Goal: Transaction & Acquisition: Purchase product/service

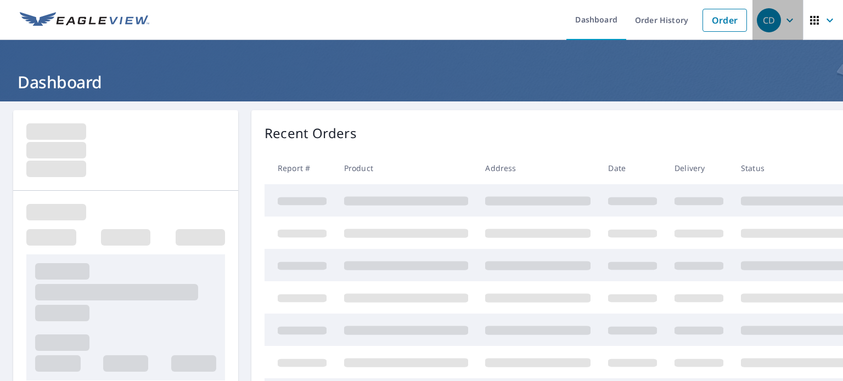
click at [783, 20] on icon "button" at bounding box center [789, 20] width 13 height 13
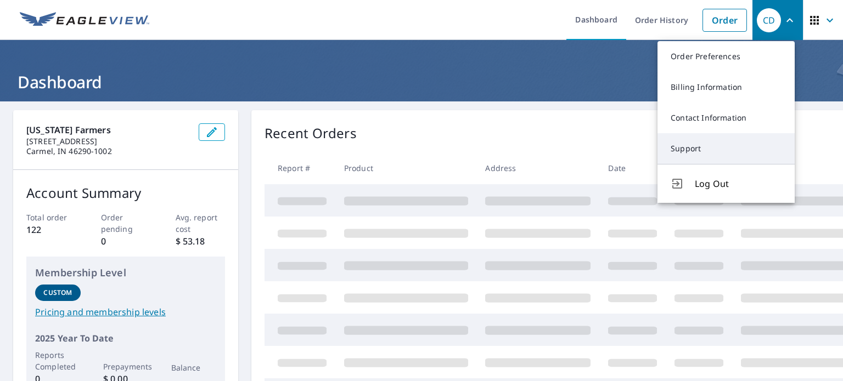
click at [692, 140] on link "Support" at bounding box center [725, 148] width 137 height 31
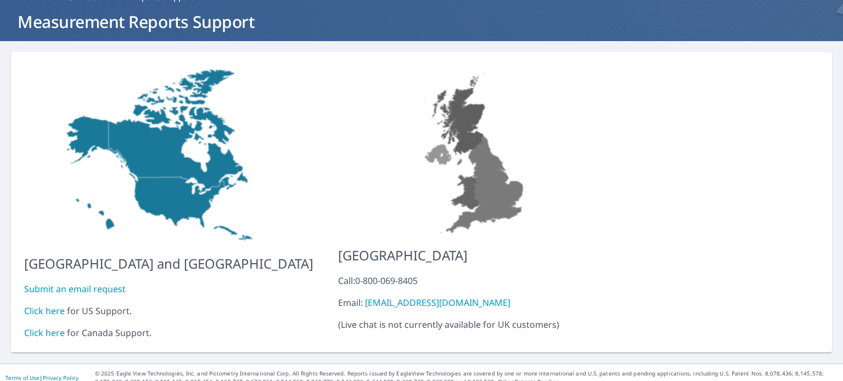
scroll to position [62, 0]
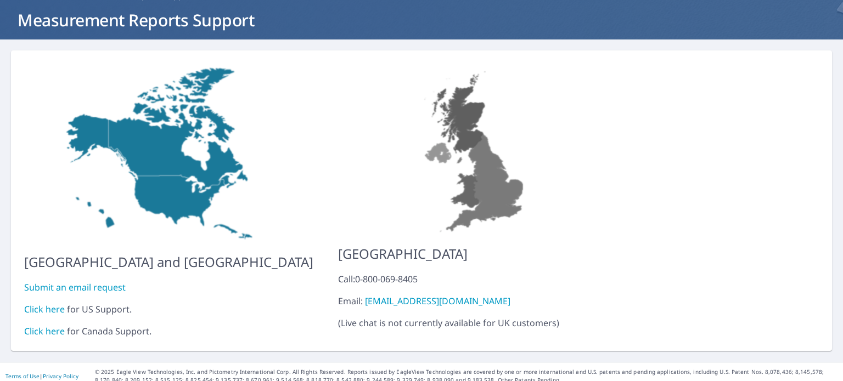
click at [55, 303] on link "Click here" at bounding box center [44, 309] width 41 height 12
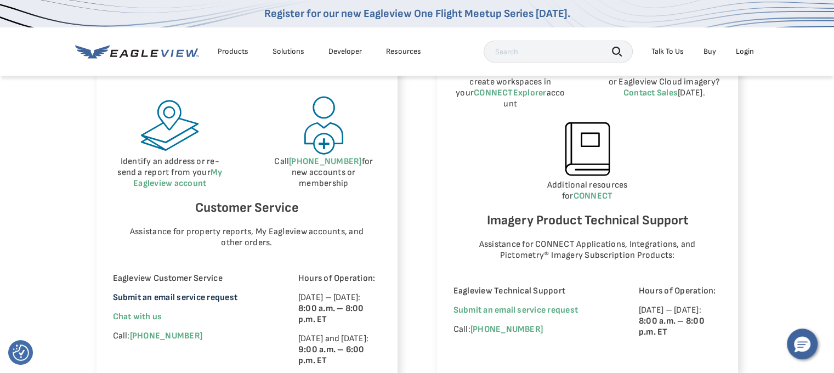
scroll to position [713, 0]
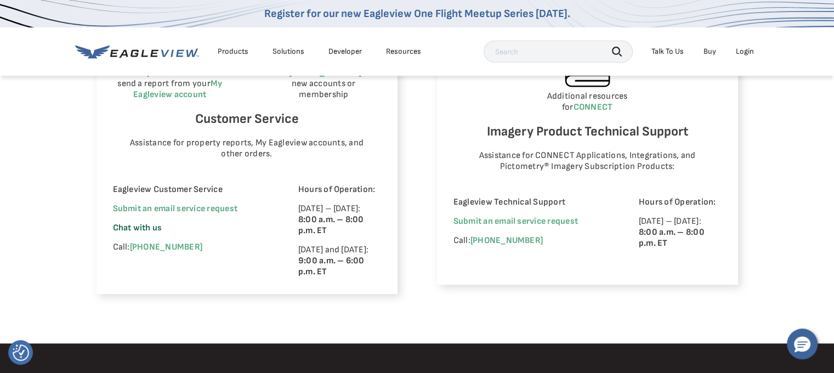
click at [148, 230] on span "Chat with us" at bounding box center [137, 228] width 49 height 10
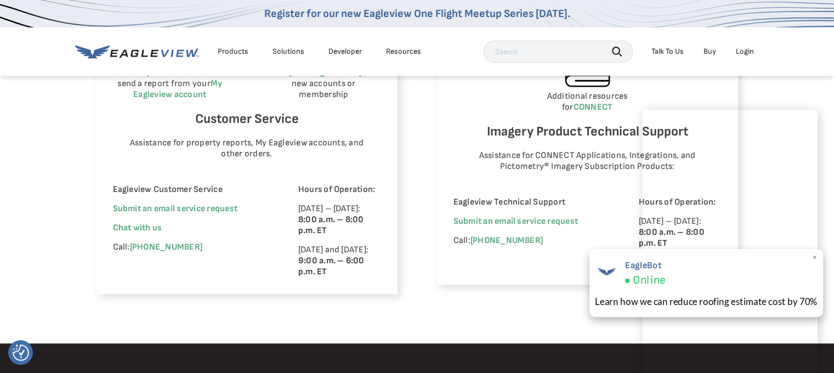
click at [817, 256] on div "EagleBot Online Learn how we can reduce roofing estimate cost by 70% ×" at bounding box center [706, 283] width 234 height 68
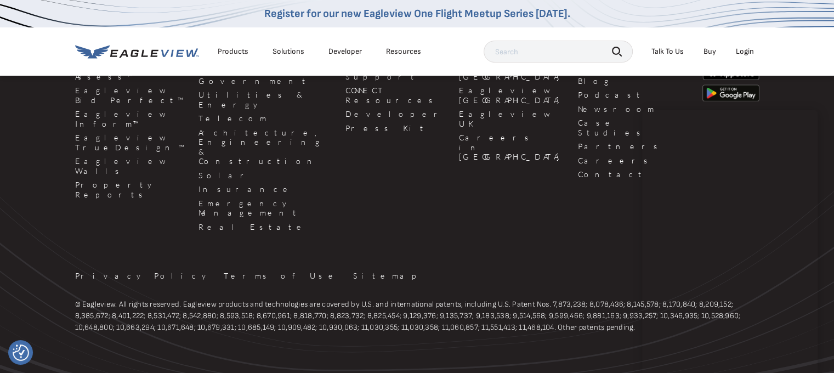
scroll to position [1125, 0]
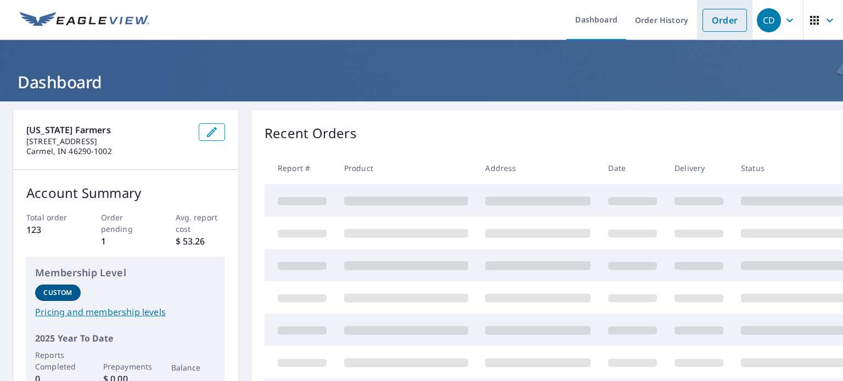
click at [709, 17] on link "Order" at bounding box center [724, 20] width 44 height 23
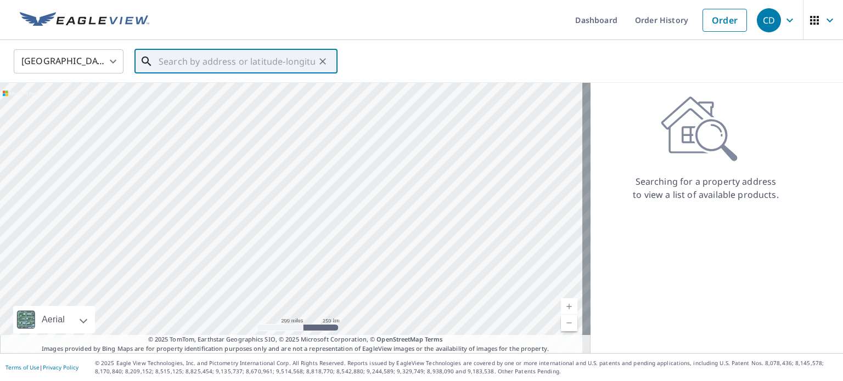
click at [260, 74] on div "​" at bounding box center [235, 61] width 203 height 24
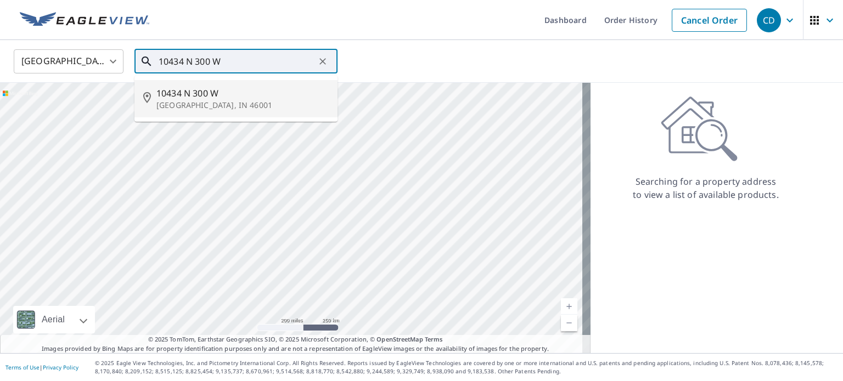
click at [221, 92] on span "10434 N 300 W" at bounding box center [242, 93] width 172 height 13
type input "10434 N 300 W Alexandria, IN 46001"
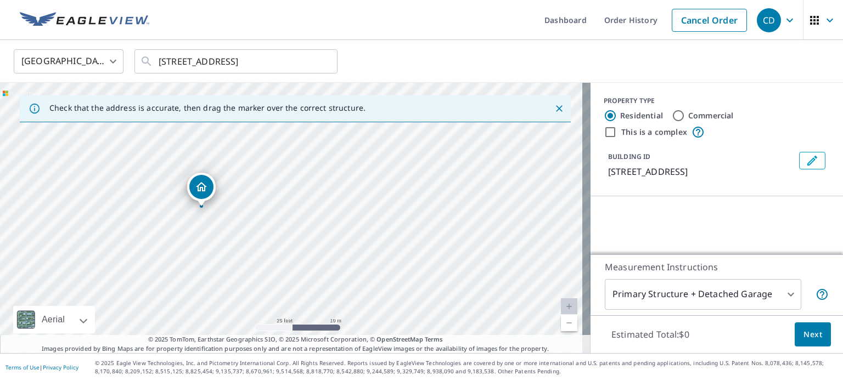
drag, startPoint x: 274, startPoint y: 190, endPoint x: 245, endPoint y: 210, distance: 35.9
click at [245, 210] on div "10434 N 300 W Alexandria, IN 46001" at bounding box center [295, 218] width 590 height 270
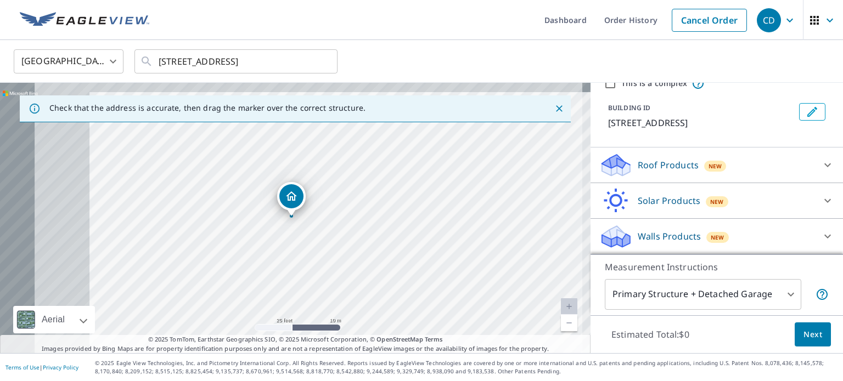
scroll to position [48, 0]
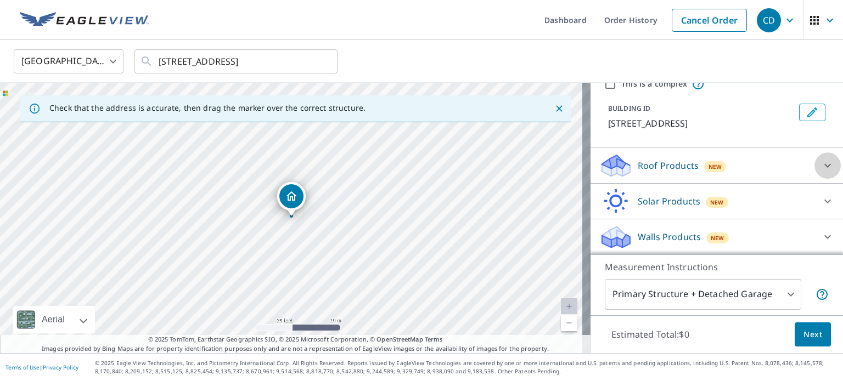
click at [821, 171] on icon at bounding box center [827, 165] width 13 height 13
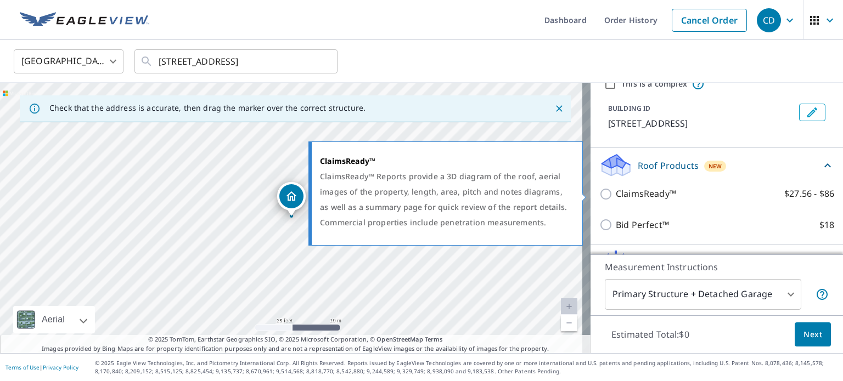
click at [601, 196] on input "ClaimsReady™ $27.56 - $86" at bounding box center [607, 194] width 16 height 13
checkbox input "true"
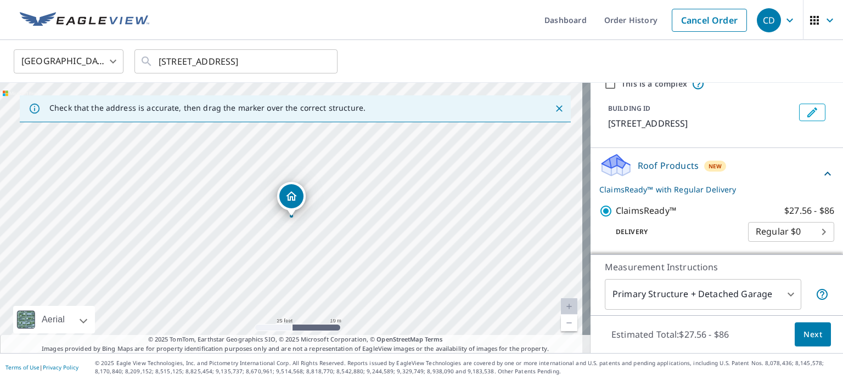
scroll to position [103, 0]
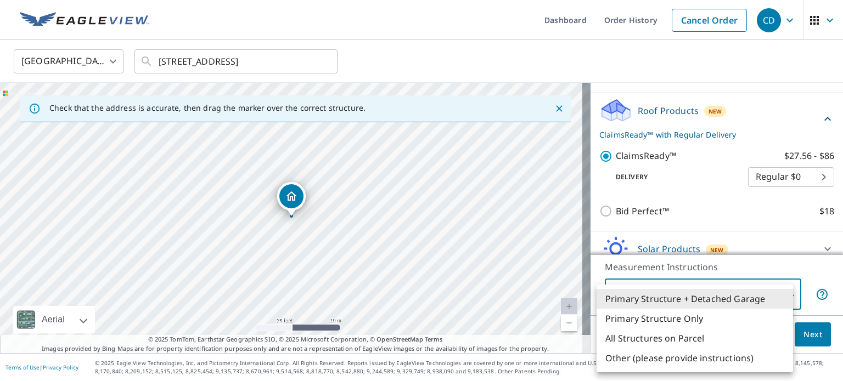
click at [780, 294] on body "CD CD Dashboard Order History Cancel Order CD United States US ​ 10434 N 300 W …" at bounding box center [421, 190] width 843 height 381
click at [674, 318] on li "Primary Structure Only" at bounding box center [694, 319] width 196 height 20
type input "2"
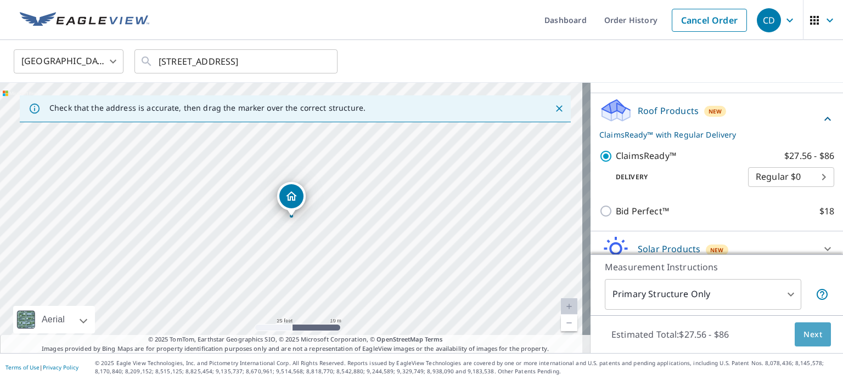
click at [794, 332] on button "Next" at bounding box center [812, 335] width 36 height 25
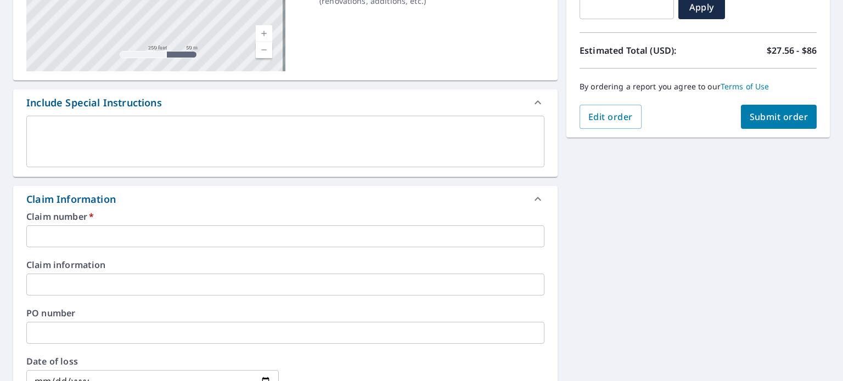
scroll to position [219, 0]
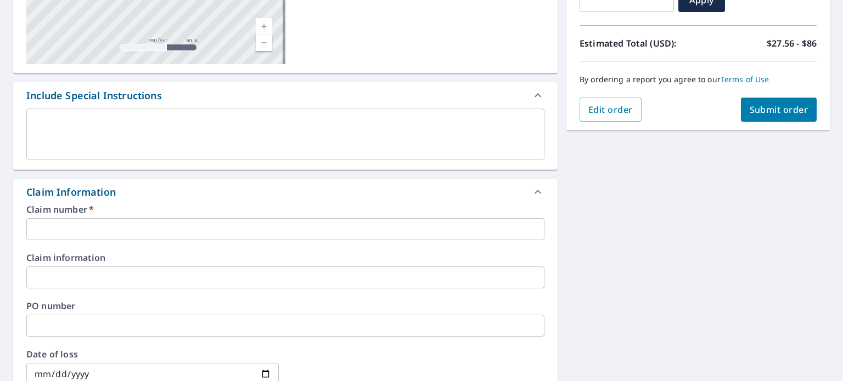
click at [130, 228] on input "text" at bounding box center [285, 229] width 518 height 22
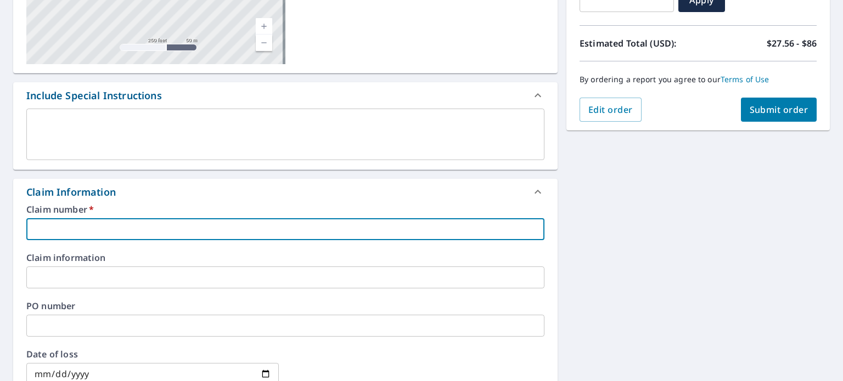
click at [97, 227] on input "text" at bounding box center [285, 229] width 518 height 22
type input "1272183"
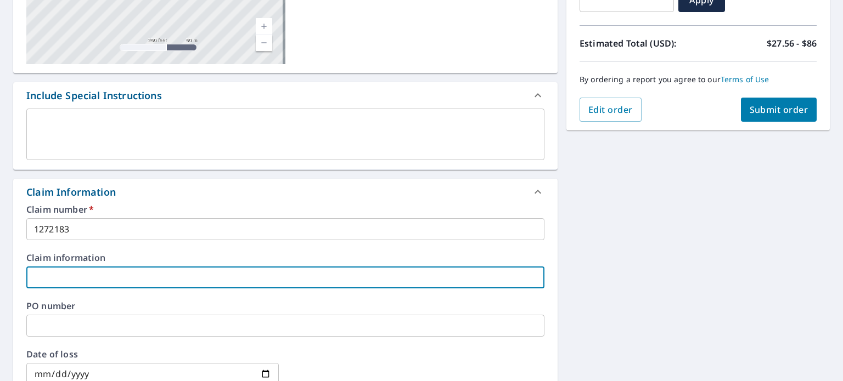
click at [104, 277] on input "text" at bounding box center [285, 278] width 518 height 22
type input "Steve Ryan"
click at [71, 372] on input "date" at bounding box center [152, 374] width 252 height 22
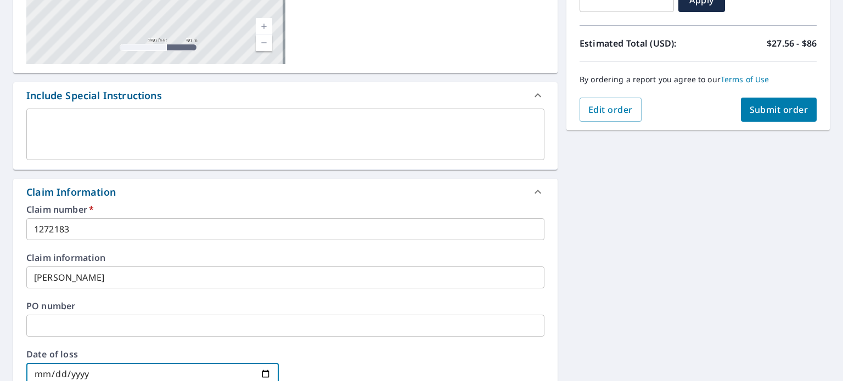
drag, startPoint x: 43, startPoint y: 373, endPoint x: 36, endPoint y: 372, distance: 7.2
click at [42, 373] on input "date" at bounding box center [152, 374] width 252 height 22
type input "2025-06-18"
click at [641, 277] on div "10434 N 300 W Alexandria, IN 46001 Aerial Road A standard road map Aerial A det…" at bounding box center [421, 278] width 843 height 792
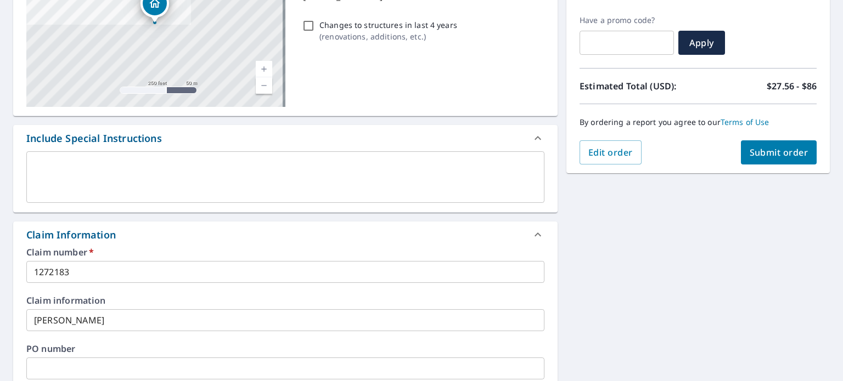
scroll to position [155, 0]
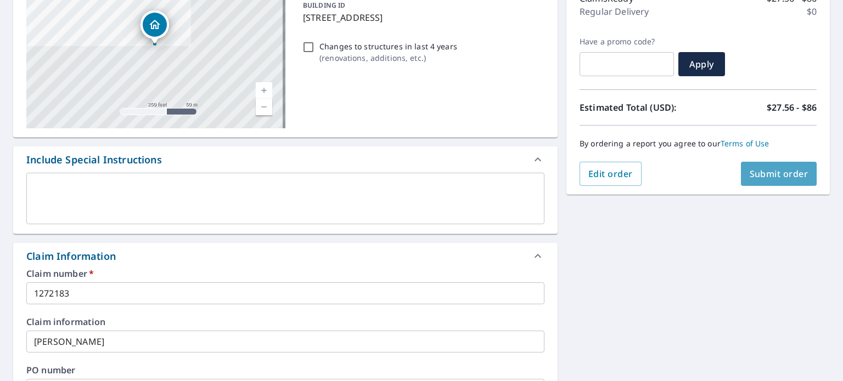
click at [755, 167] on button "Submit order" at bounding box center [779, 174] width 76 height 24
